Goal: Task Accomplishment & Management: Use online tool/utility

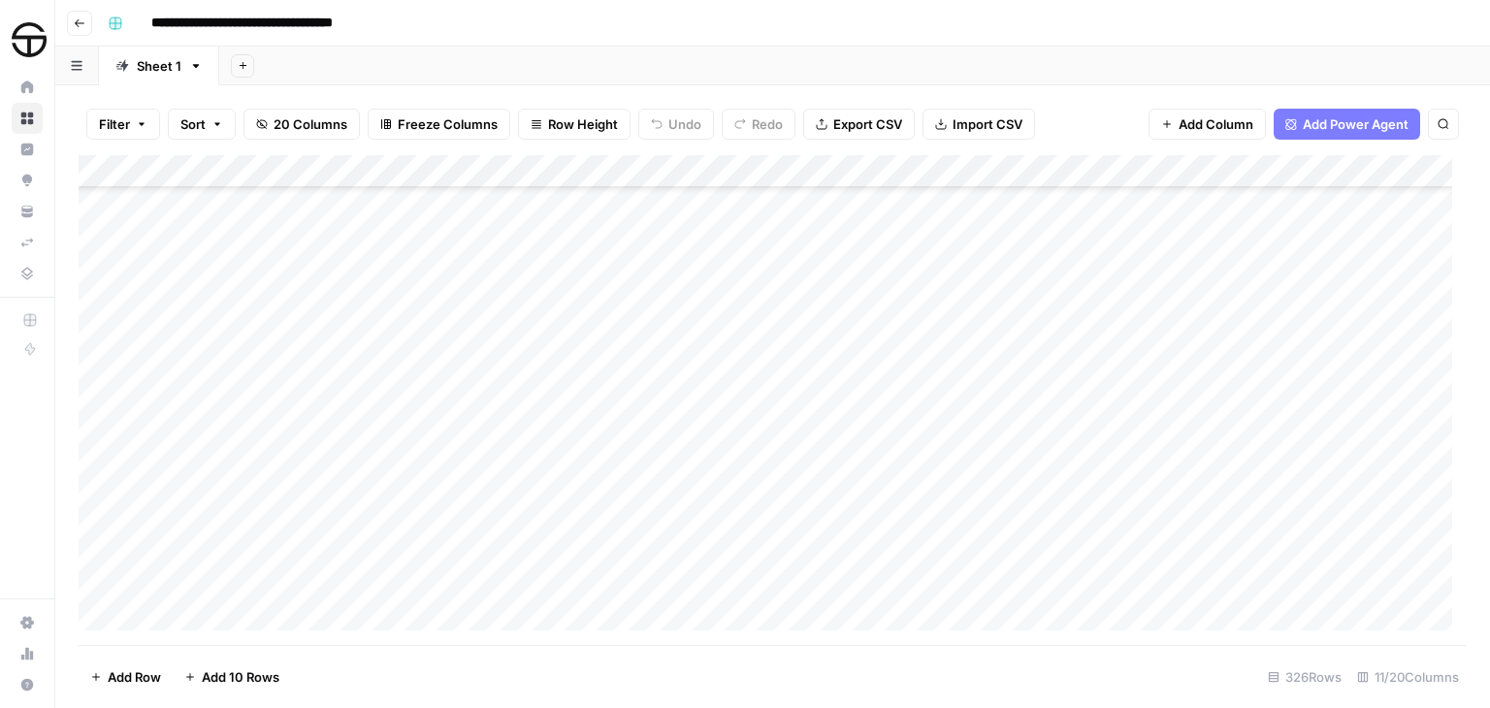
scroll to position [291, 0]
click at [267, 455] on div "Add Column" at bounding box center [773, 400] width 1389 height 490
click at [282, 429] on div "Add Column" at bounding box center [773, 400] width 1389 height 490
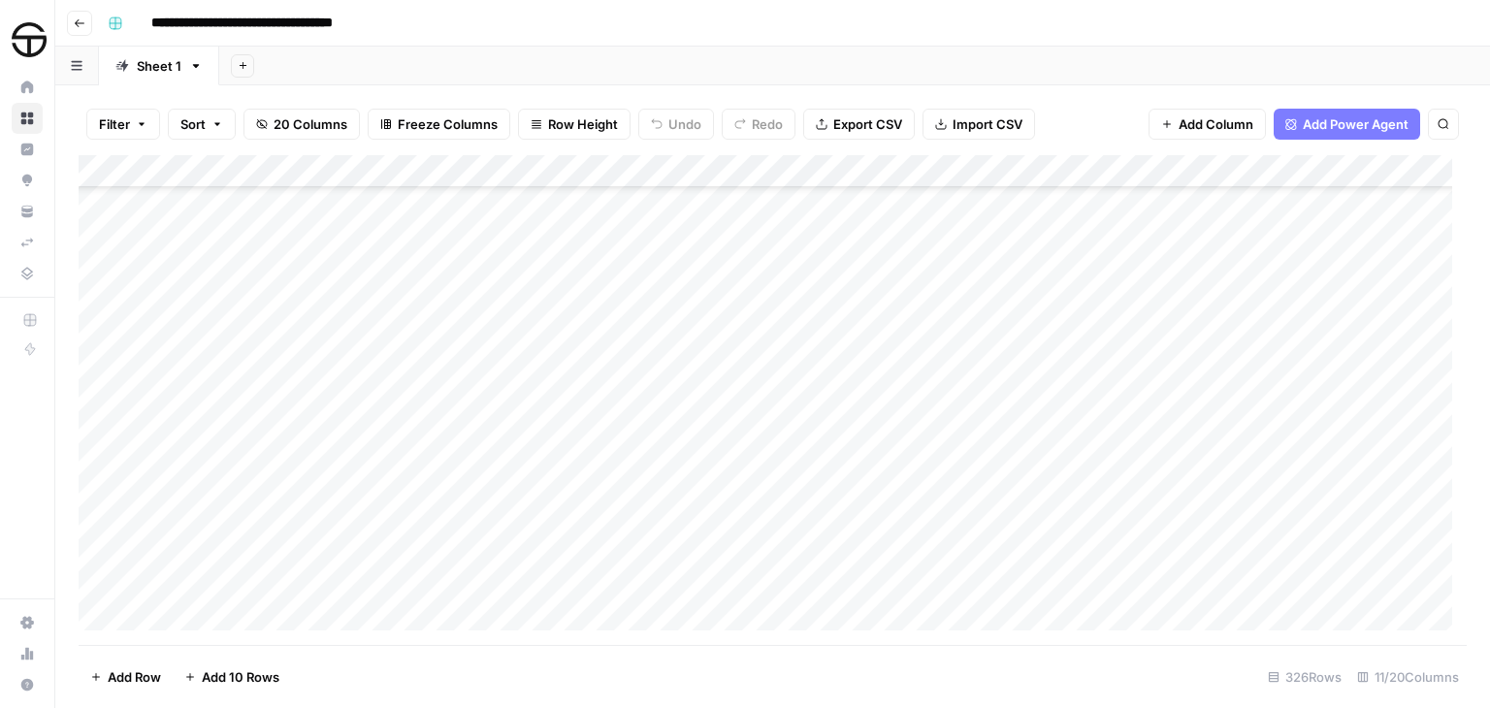
click at [294, 502] on div "Add Column" at bounding box center [773, 400] width 1389 height 490
click at [294, 514] on div "Add Column" at bounding box center [773, 400] width 1389 height 490
click at [296, 486] on div "Add Column" at bounding box center [773, 400] width 1389 height 490
click at [274, 409] on div "Add Column" at bounding box center [773, 400] width 1389 height 490
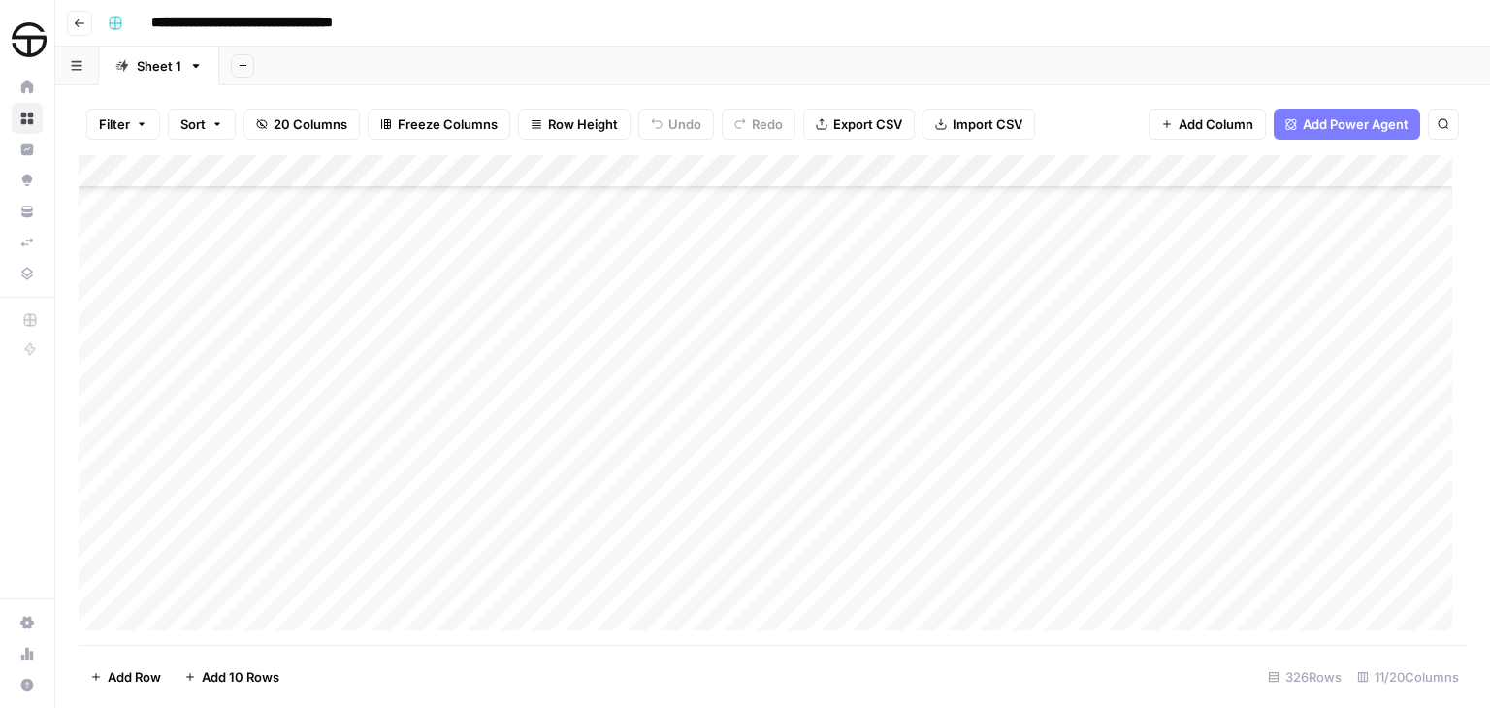
click at [271, 404] on div "Add Column" at bounding box center [773, 400] width 1389 height 490
click at [278, 409] on textarea at bounding box center [304, 412] width 317 height 27
click at [284, 455] on div "Add Column" at bounding box center [773, 400] width 1389 height 490
click at [260, 581] on div "Add Column" at bounding box center [773, 400] width 1389 height 490
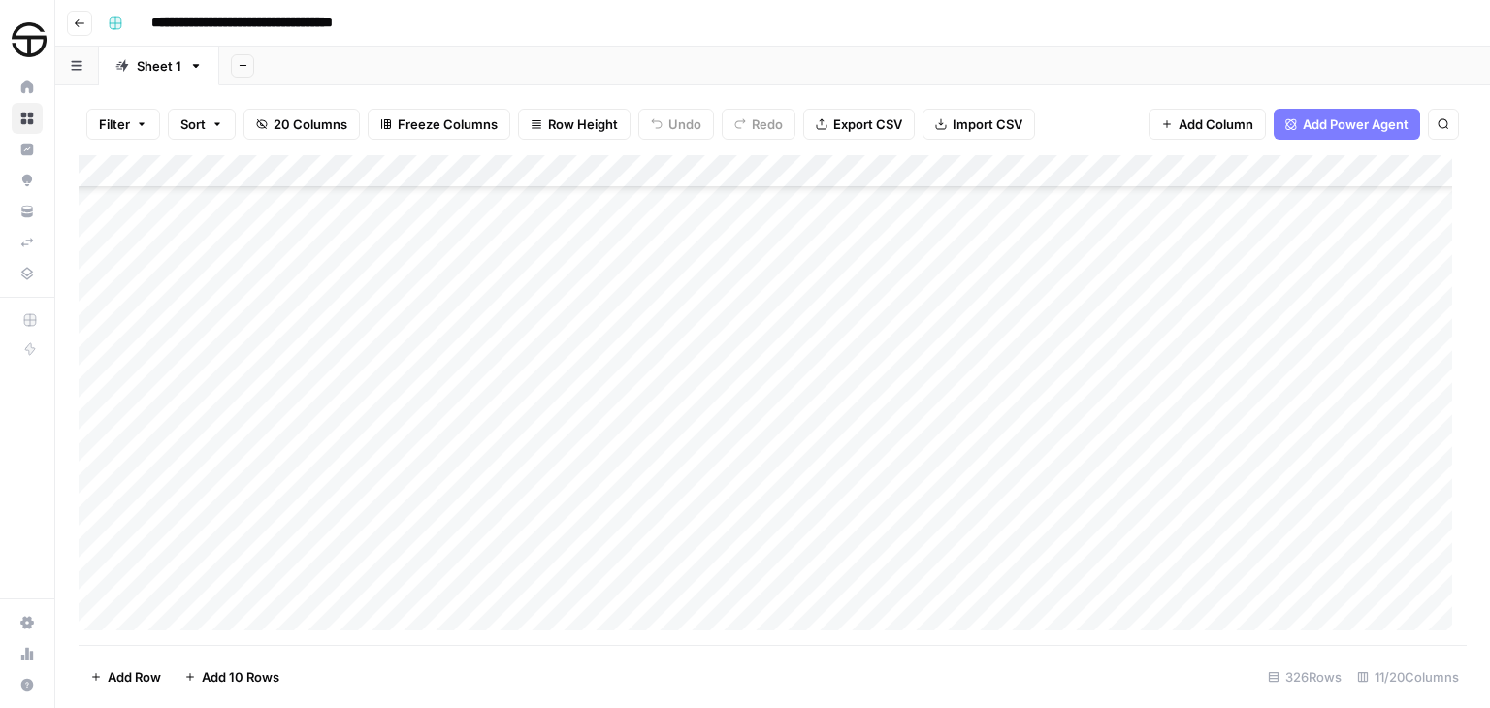
scroll to position [7957, 0]
click at [285, 447] on div "Add Column" at bounding box center [773, 400] width 1389 height 490
click at [295, 529] on div "Add Column" at bounding box center [773, 400] width 1389 height 490
click at [298, 449] on div "Add Column" at bounding box center [773, 400] width 1389 height 490
click at [301, 506] on div "Add Column" at bounding box center [773, 400] width 1389 height 490
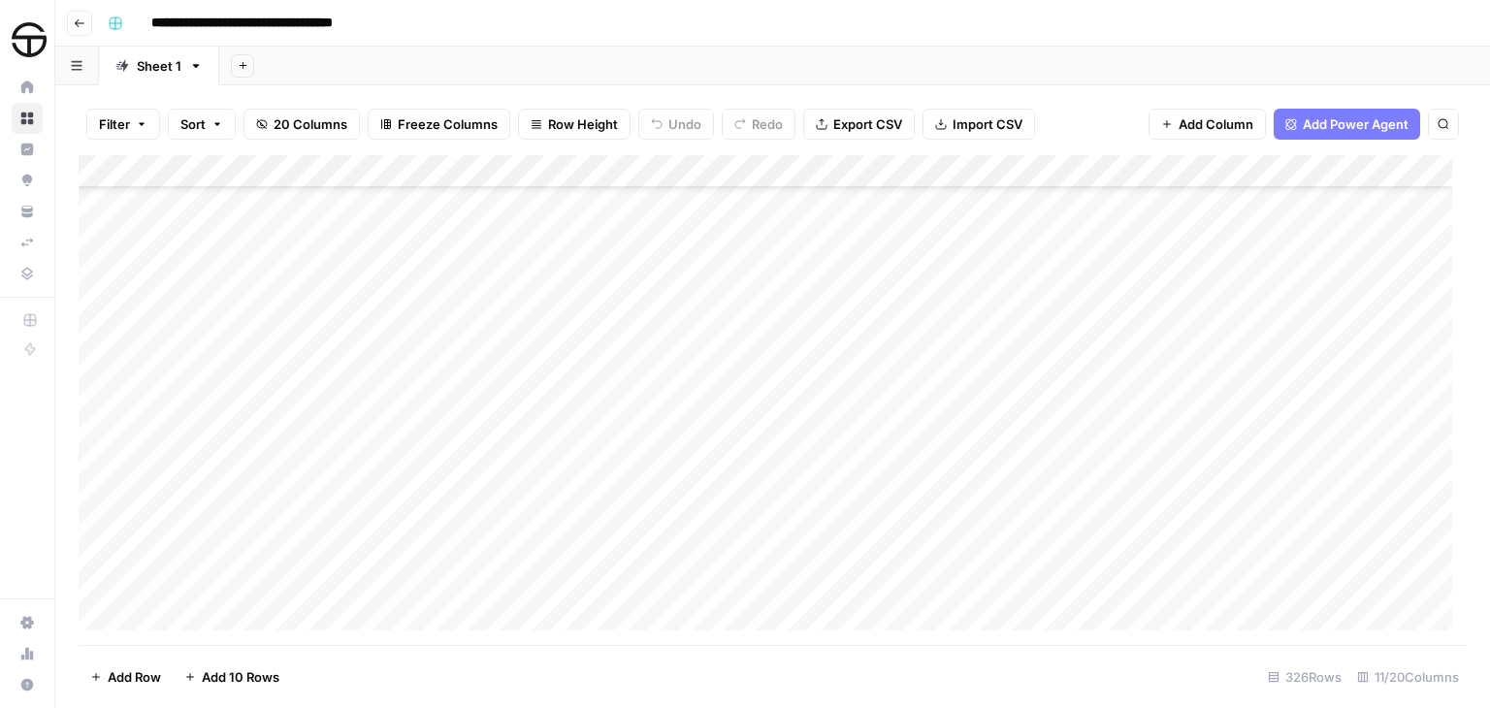
scroll to position [8345, 0]
click at [309, 478] on div "Add Column" at bounding box center [773, 400] width 1389 height 490
click at [312, 525] on div "Add Column" at bounding box center [773, 400] width 1389 height 490
click at [307, 438] on div "Add Column" at bounding box center [773, 400] width 1389 height 490
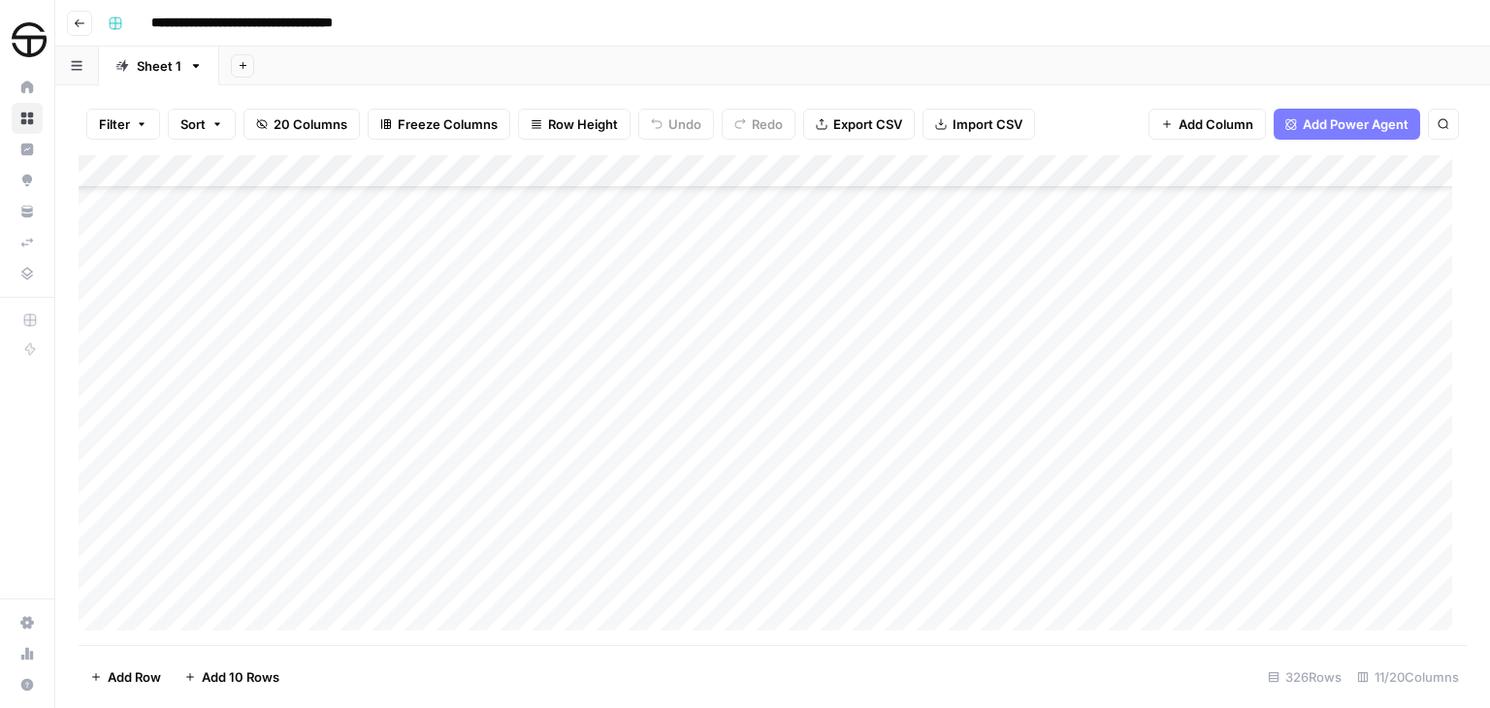
click at [305, 529] on div "Add Column" at bounding box center [773, 400] width 1389 height 490
click at [290, 421] on div "Add Column" at bounding box center [773, 400] width 1389 height 490
click at [304, 489] on div "Add Column" at bounding box center [773, 400] width 1389 height 490
click at [287, 451] on div "Add Column" at bounding box center [773, 400] width 1389 height 490
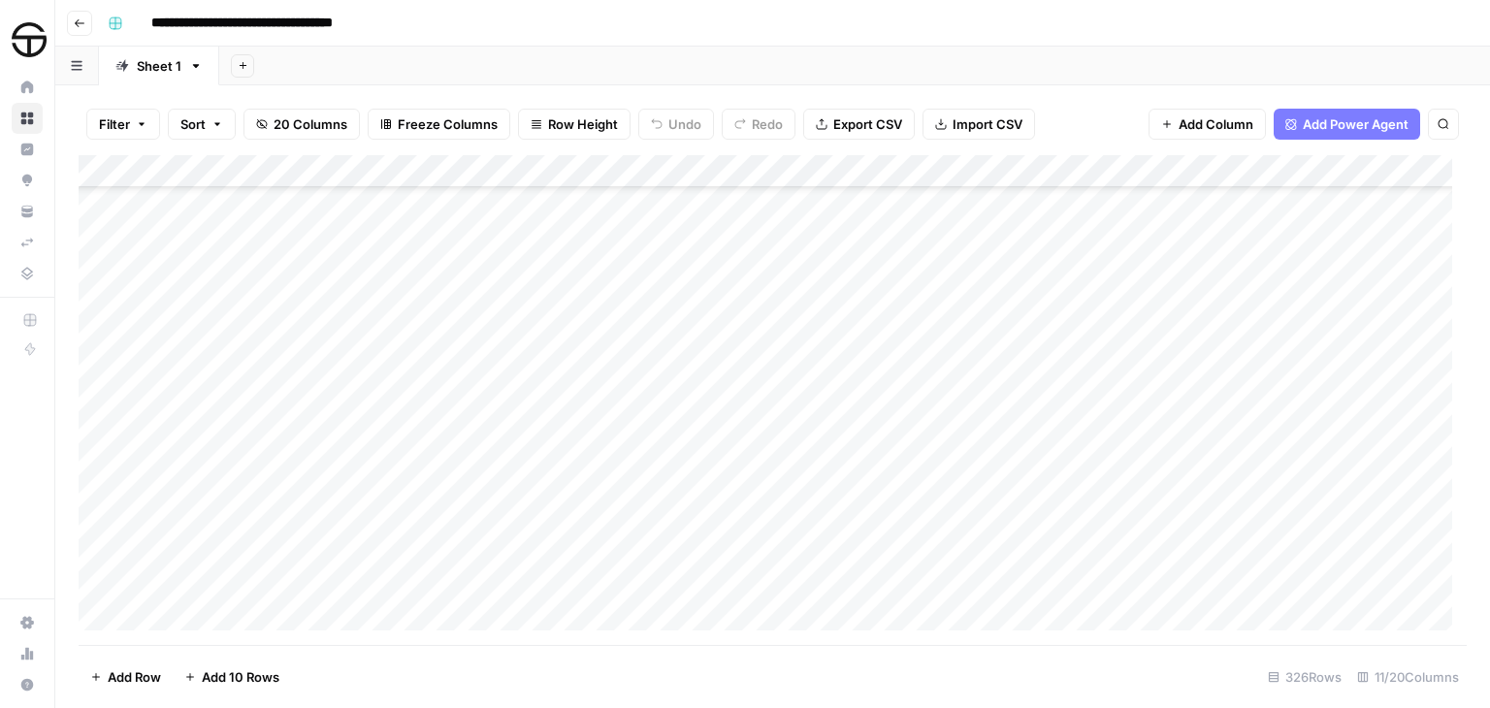
click at [298, 506] on div "Add Column" at bounding box center [773, 400] width 1389 height 490
click at [295, 493] on div "Add Column" at bounding box center [773, 400] width 1389 height 490
click at [558, 486] on div "Add Column" at bounding box center [773, 400] width 1389 height 490
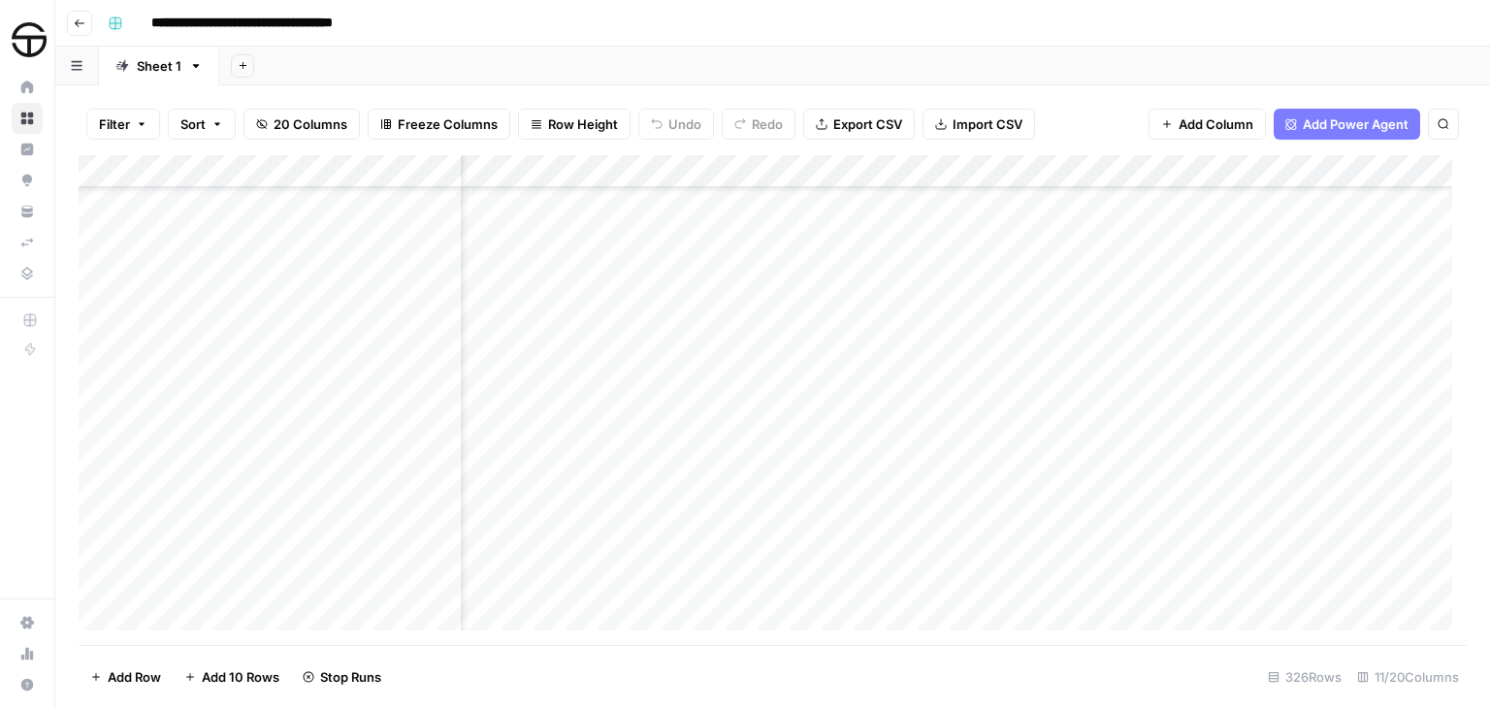
scroll to position [8888, 86]
click at [555, 483] on div "Add Column" at bounding box center [773, 400] width 1389 height 490
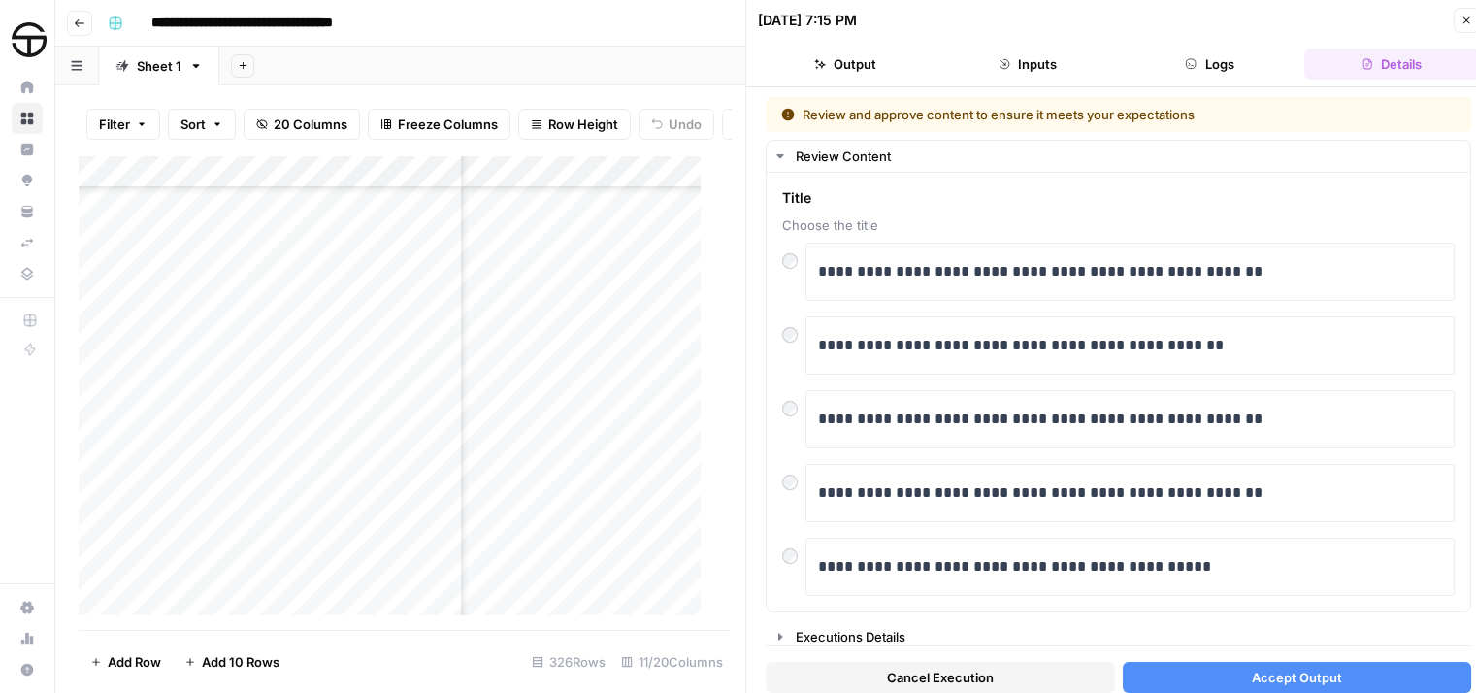
click at [1252, 674] on span "Accept Output" at bounding box center [1297, 677] width 90 height 19
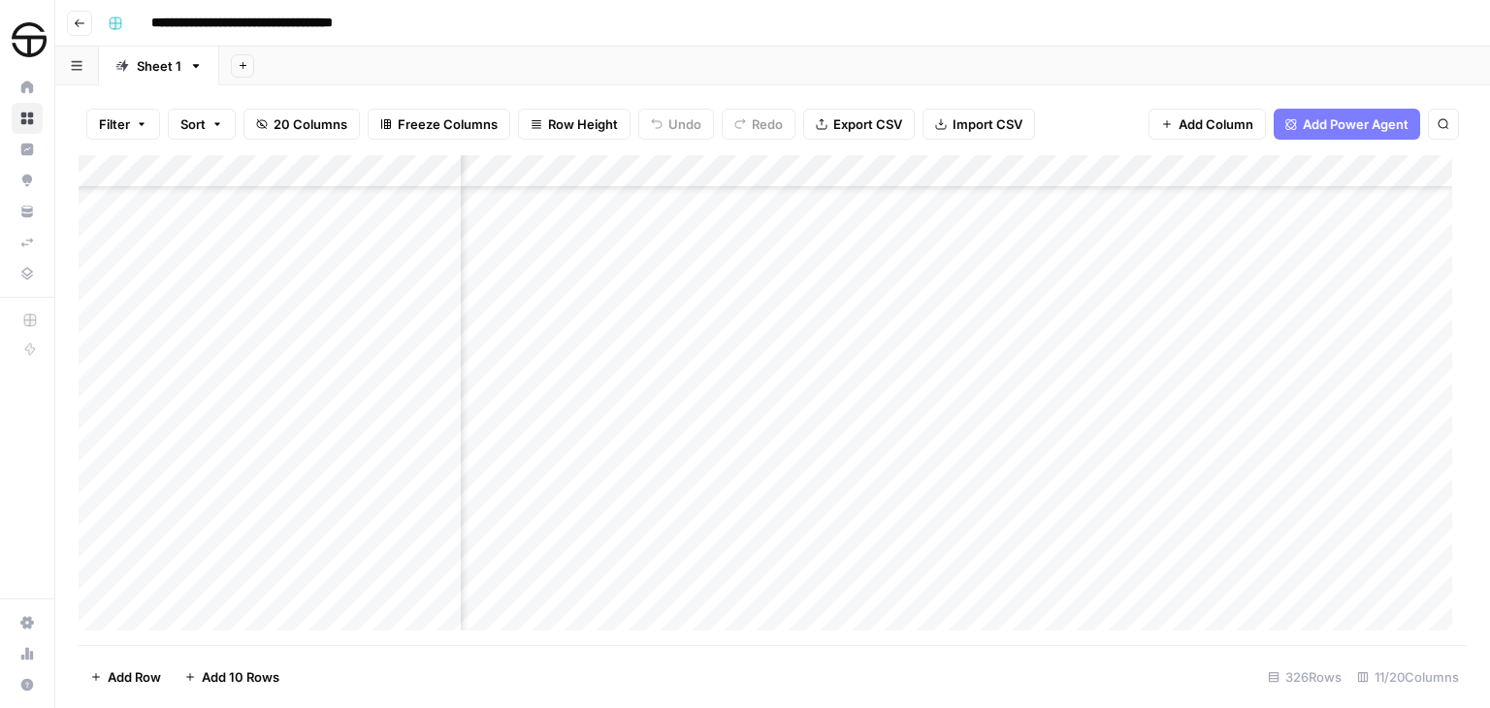
scroll to position [9082, 271]
click at [707, 288] on div "Add Column" at bounding box center [773, 400] width 1389 height 490
click at [1187, 286] on div "Add Column" at bounding box center [773, 400] width 1389 height 490
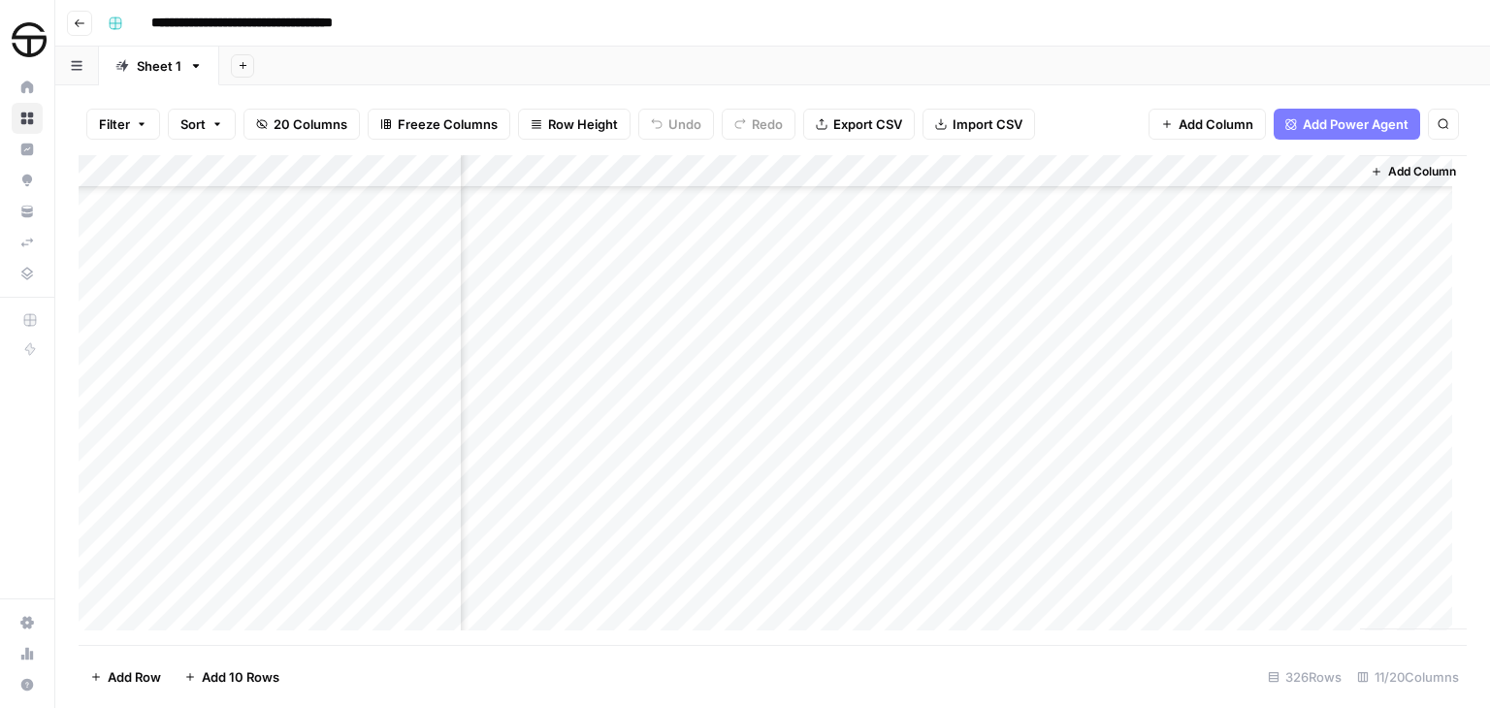
click at [639, 291] on div "Add Column" at bounding box center [773, 400] width 1389 height 490
click at [913, 288] on div "Add Column" at bounding box center [773, 400] width 1389 height 490
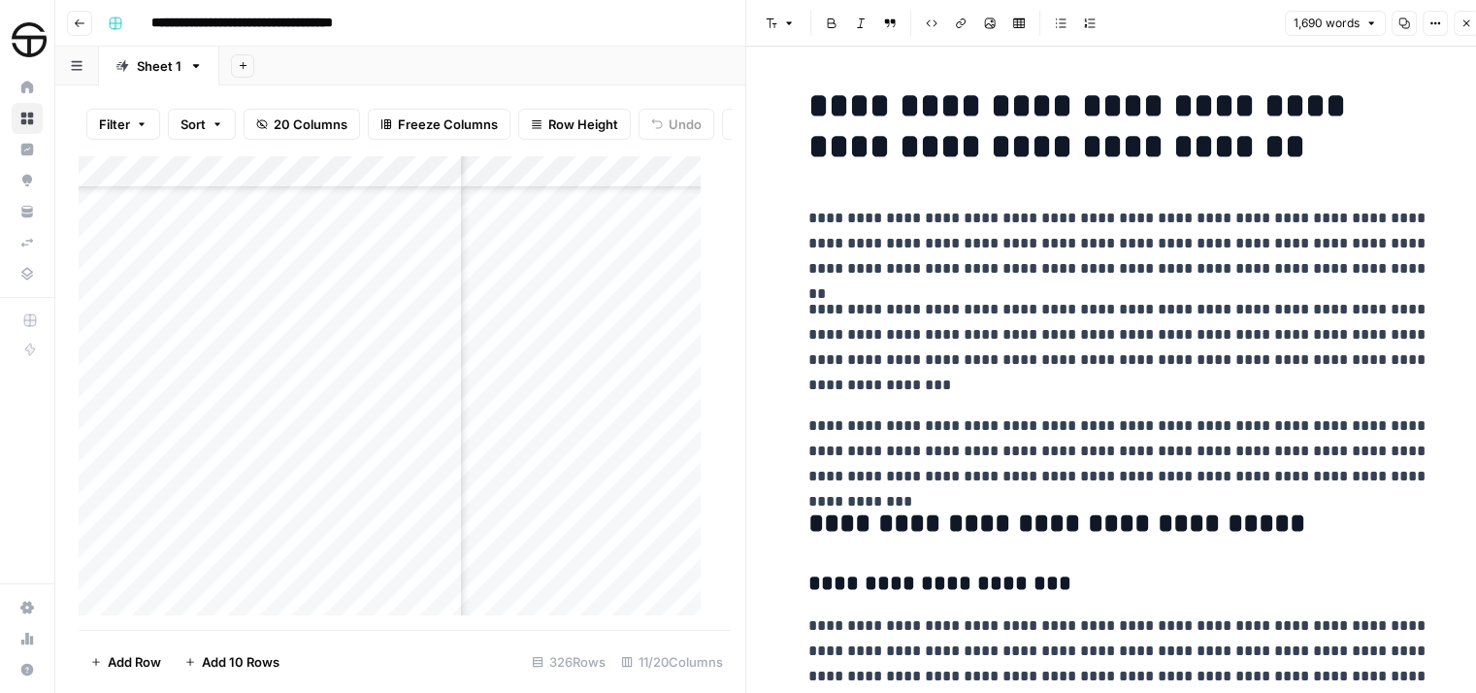
click at [969, 333] on p "**********" at bounding box center [1118, 347] width 621 height 101
copy div "**********"
click at [1467, 19] on icon "button" at bounding box center [1466, 23] width 12 height 12
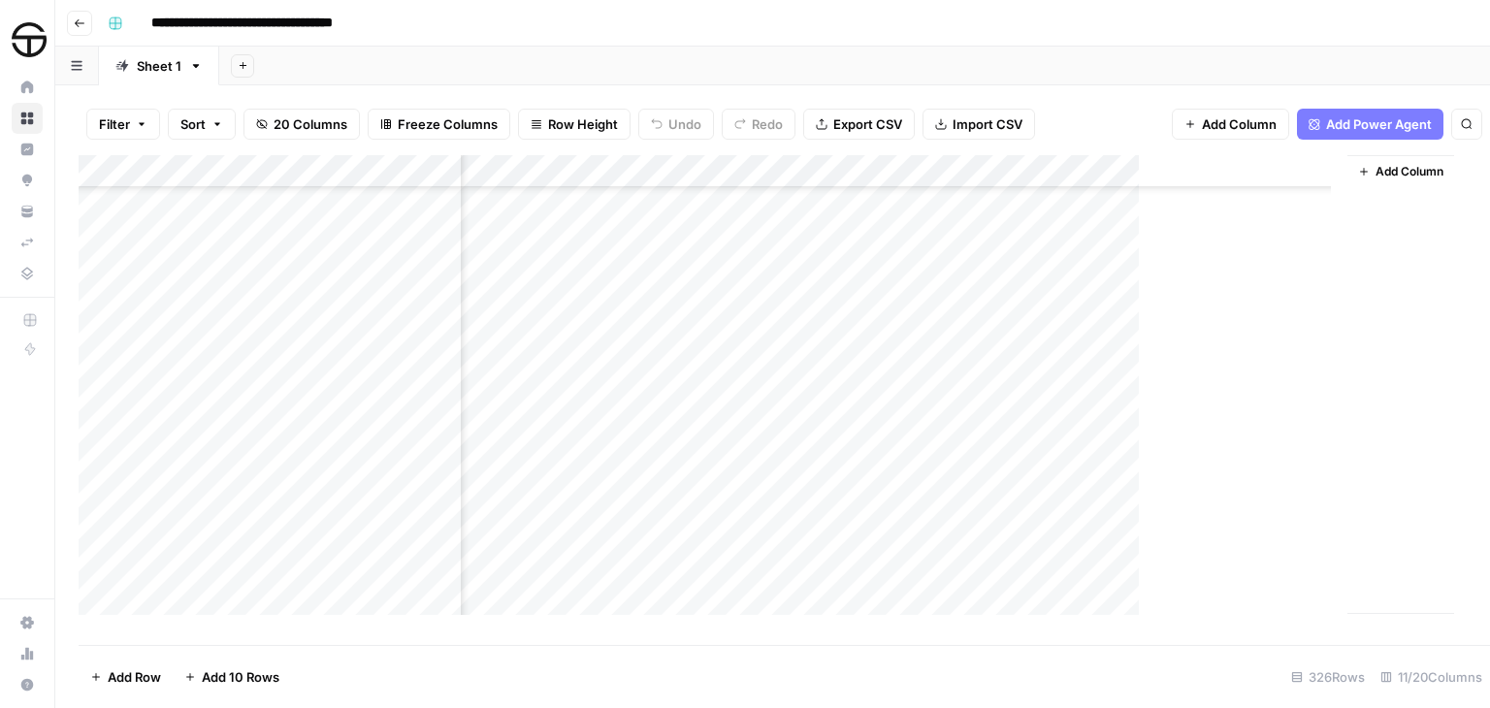
scroll to position [9082, 1147]
